Goal: Task Accomplishment & Management: Use online tool/utility

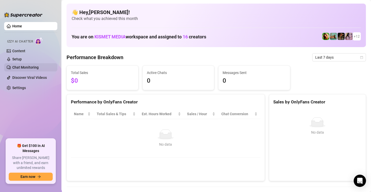
click at [27, 67] on link "Chat Monitoring" at bounding box center [25, 67] width 26 height 4
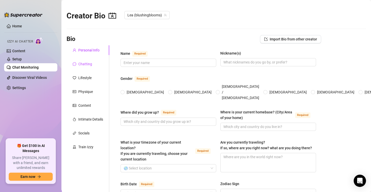
click at [82, 65] on div "Chatting" at bounding box center [85, 64] width 14 height 6
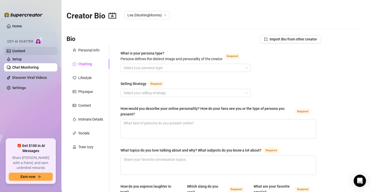
click at [17, 50] on link "Content" at bounding box center [18, 51] width 13 height 4
